Goal: Task Accomplishment & Management: Complete application form

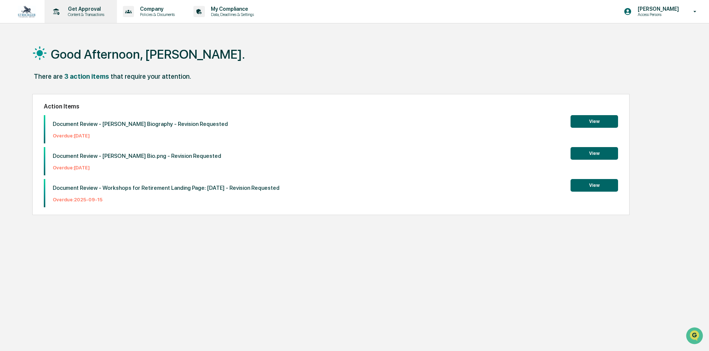
click at [79, 14] on p "Content & Transactions" at bounding box center [85, 14] width 46 height 5
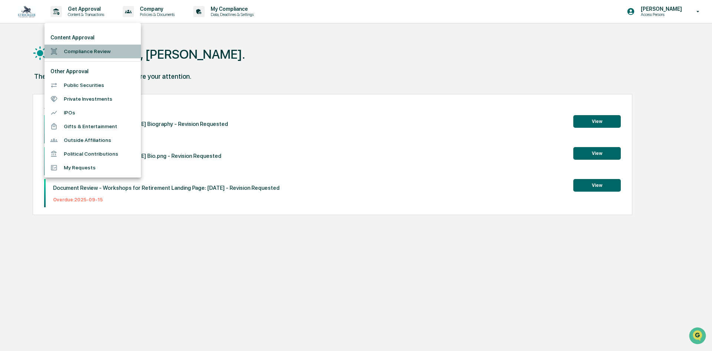
click at [108, 52] on li "Compliance Review" at bounding box center [93, 52] width 96 height 14
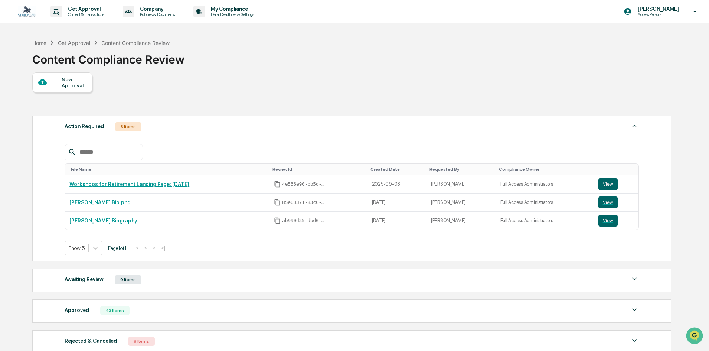
click at [83, 89] on div "New Approval" at bounding box center [62, 82] width 60 height 20
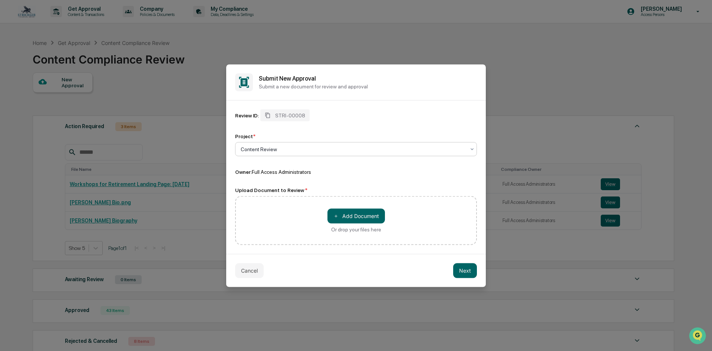
click at [322, 142] on div "Content Review" at bounding box center [356, 149] width 242 height 14
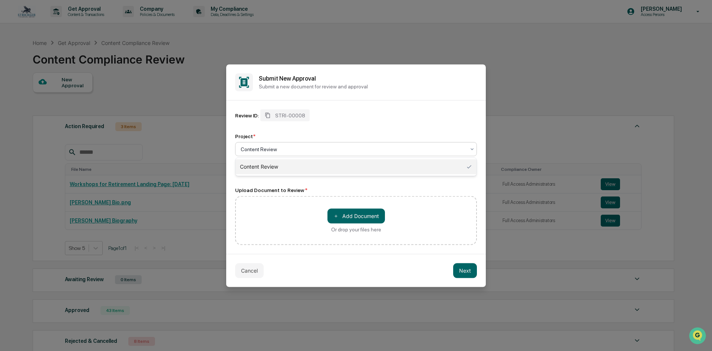
click at [313, 169] on div "Content Review" at bounding box center [356, 166] width 241 height 15
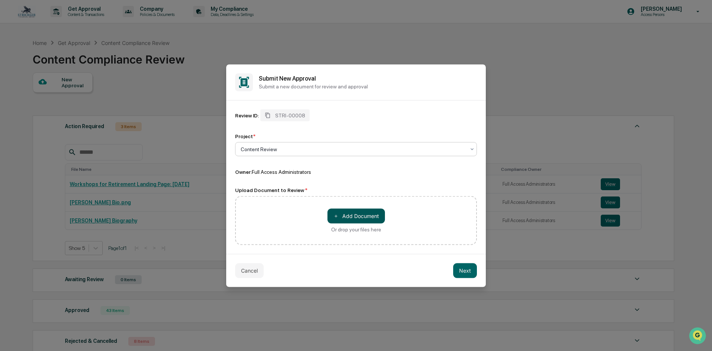
click at [337, 220] on button "＋ Add Document" at bounding box center [357, 215] width 58 height 15
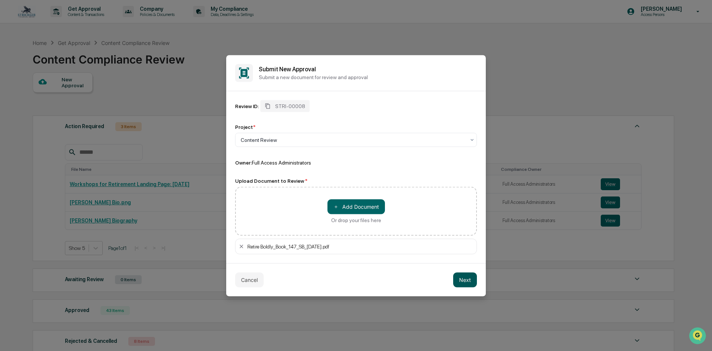
click at [464, 280] on button "Next" at bounding box center [465, 279] width 24 height 15
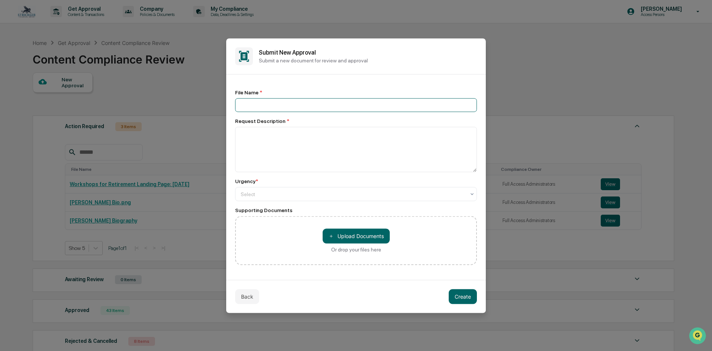
click at [302, 104] on input at bounding box center [356, 105] width 242 height 14
type input "*"
drag, startPoint x: 337, startPoint y: 105, endPoint x: 302, endPoint y: 103, distance: 34.9
click at [302, 104] on input "**********" at bounding box center [356, 105] width 242 height 14
type input "**********"
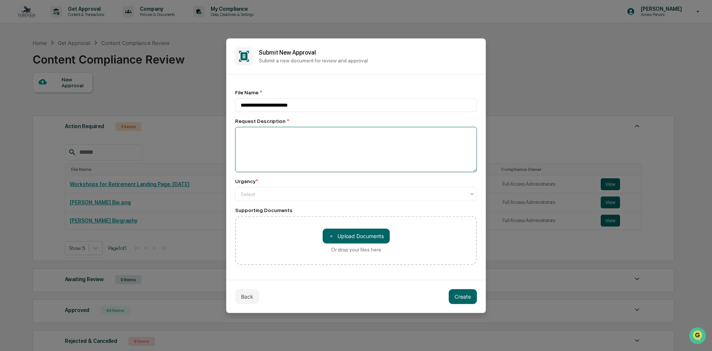
click at [284, 145] on textarea at bounding box center [356, 149] width 242 height 45
type textarea "**********"
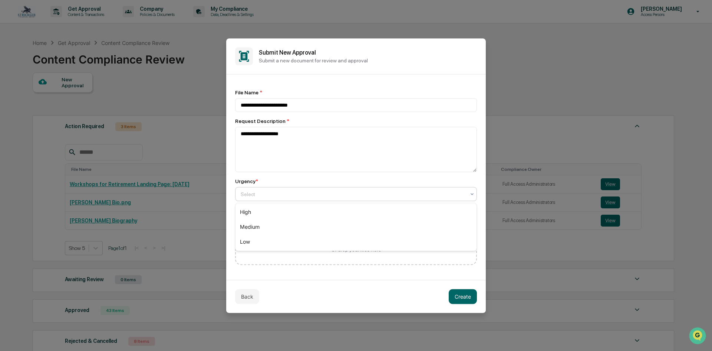
click at [270, 190] on div "Select" at bounding box center [353, 193] width 232 height 10
click at [282, 225] on div "Medium" at bounding box center [356, 226] width 241 height 15
click at [461, 295] on button "Create" at bounding box center [463, 296] width 28 height 15
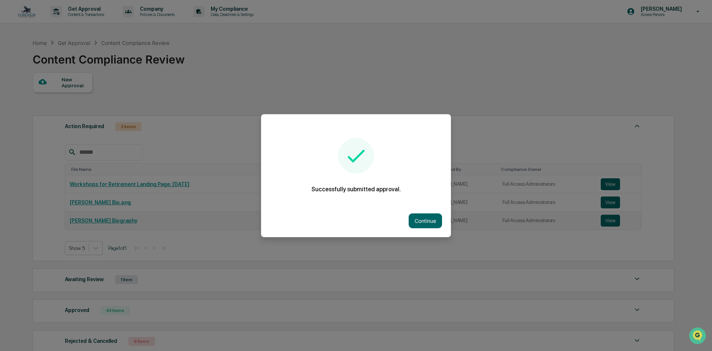
click at [417, 217] on button "Continue" at bounding box center [425, 220] width 33 height 15
